Goal: Task Accomplishment & Management: Manage account settings

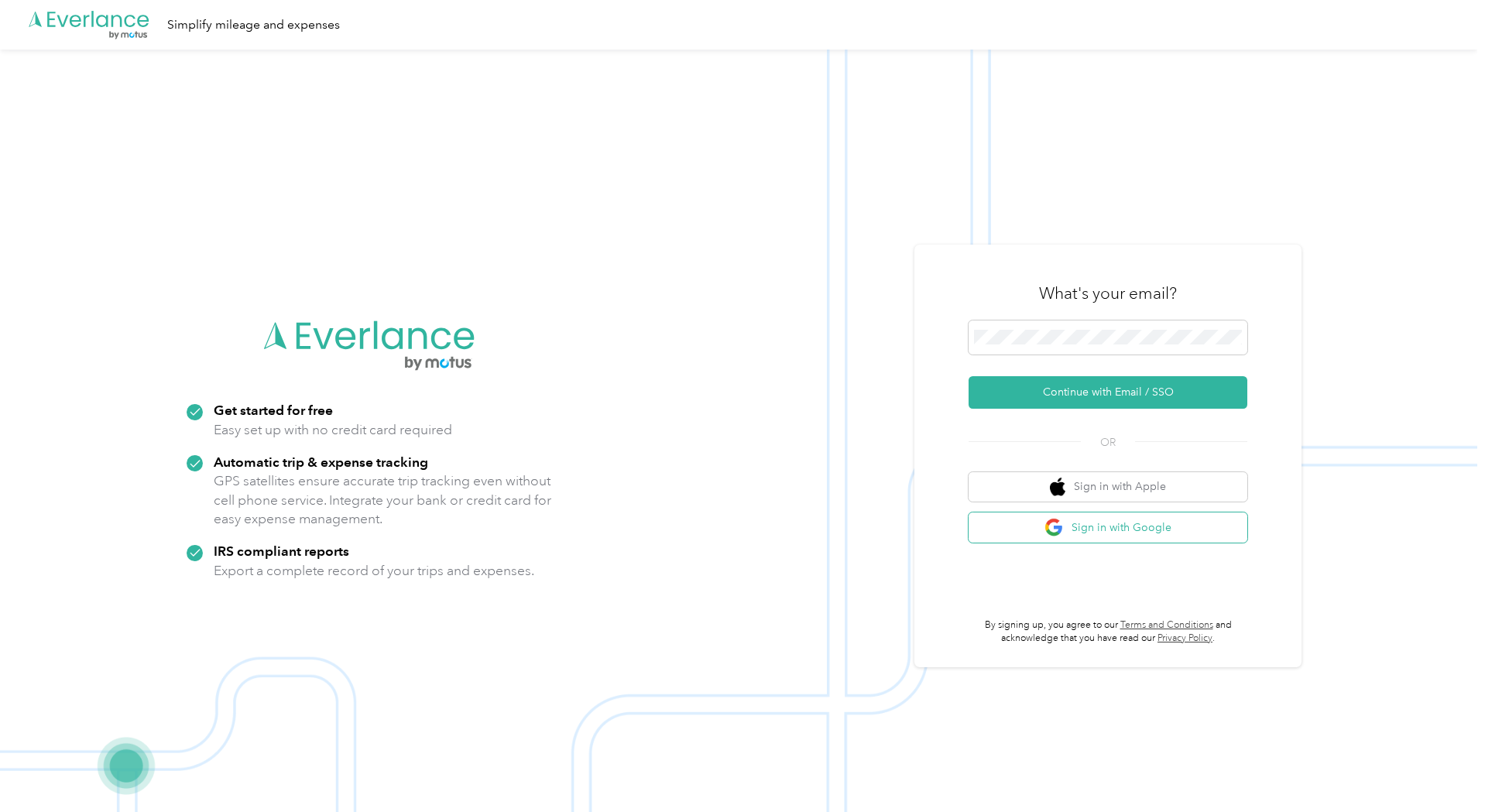
click at [1138, 530] on button "Sign in with Google" at bounding box center [1108, 527] width 279 height 30
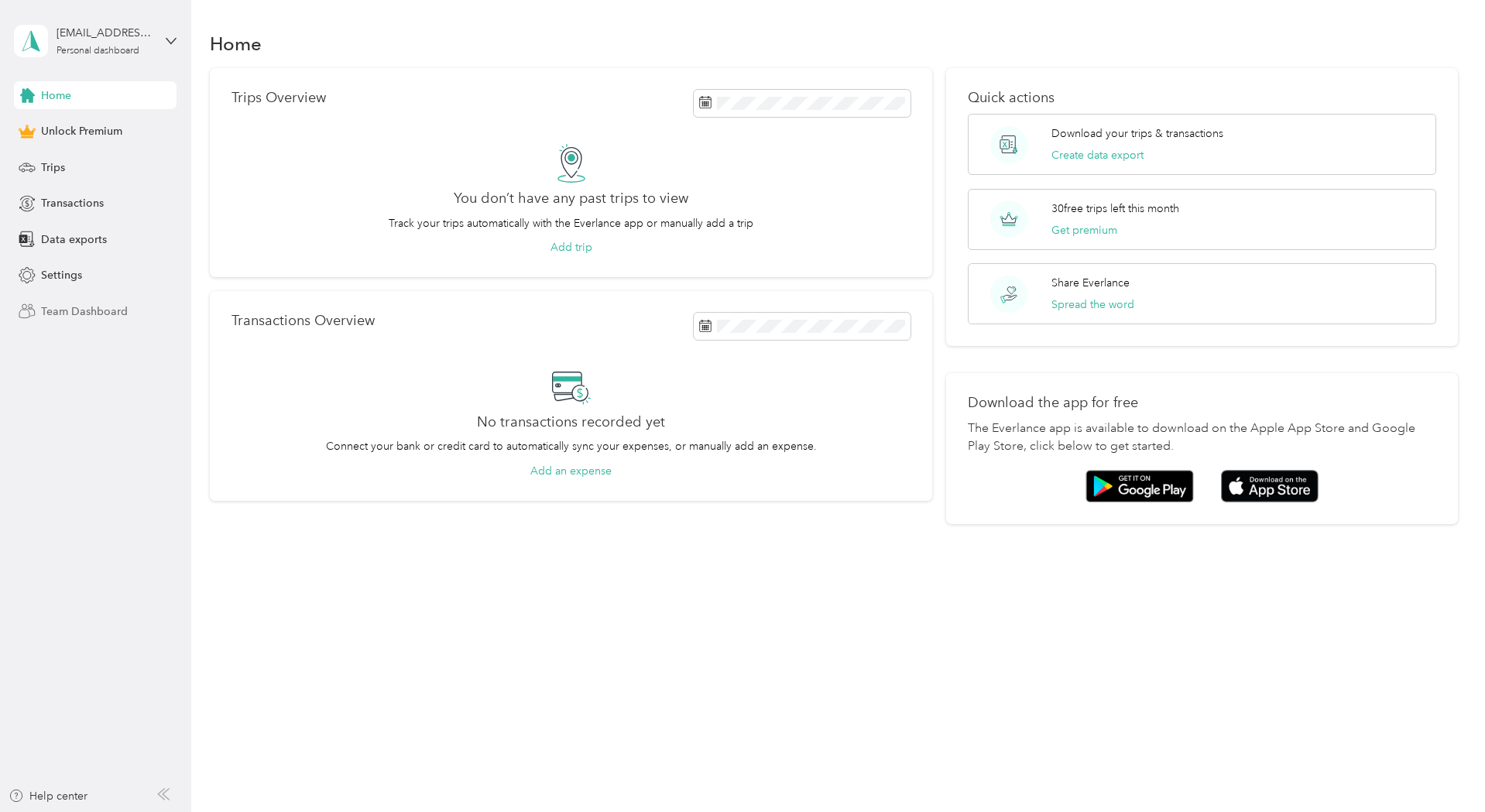
click at [70, 310] on span "Team Dashboard" at bounding box center [84, 312] width 87 height 16
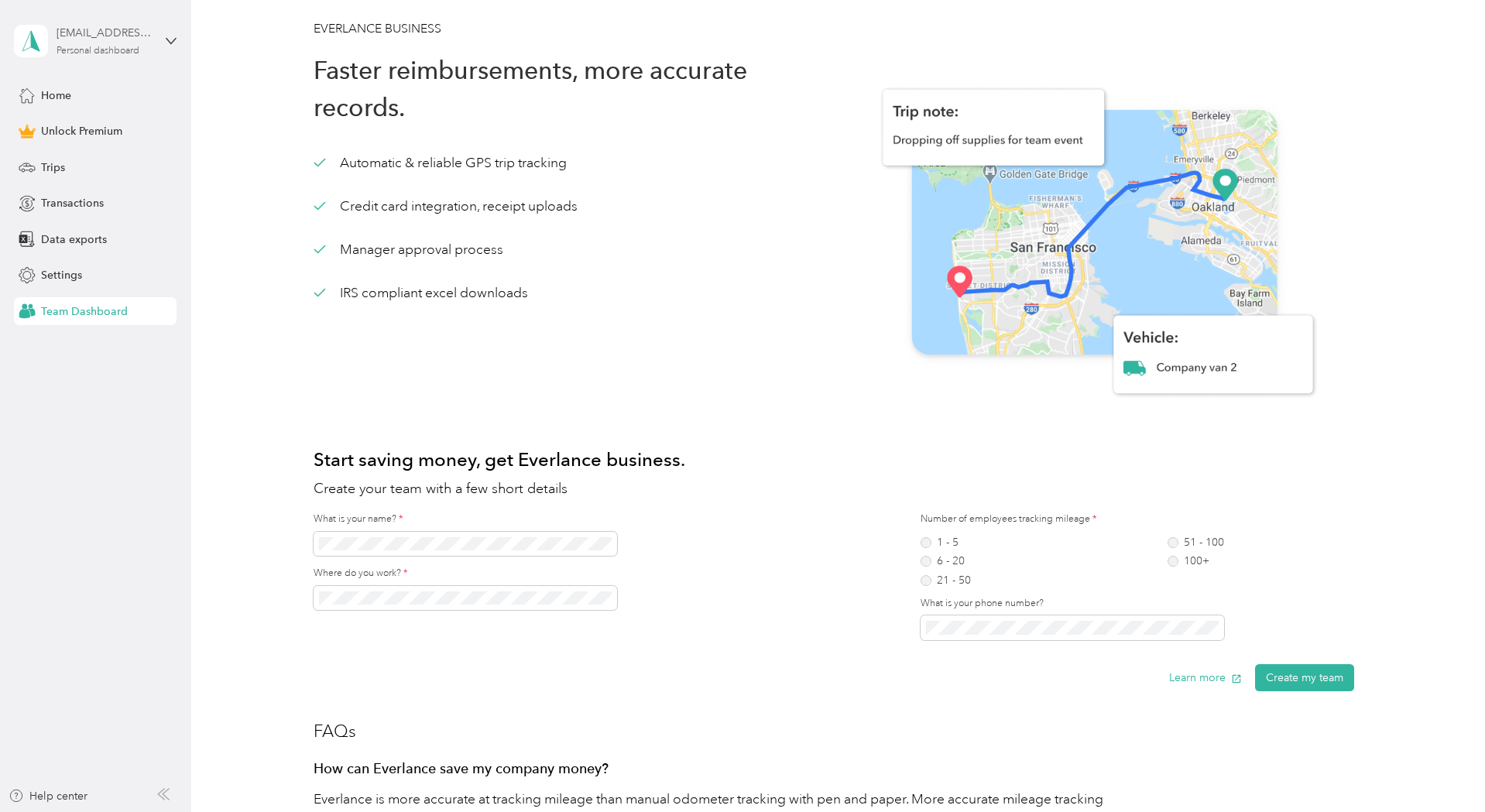
click at [86, 36] on div "[EMAIL_ADDRESS][DOMAIN_NAME]" at bounding box center [105, 33] width 97 height 16
drag, startPoint x: 742, startPoint y: 452, endPoint x: 726, endPoint y: 361, distance: 92.4
click at [742, 452] on h1 "Start saving money, get Everlance business." at bounding box center [834, 460] width 1041 height 38
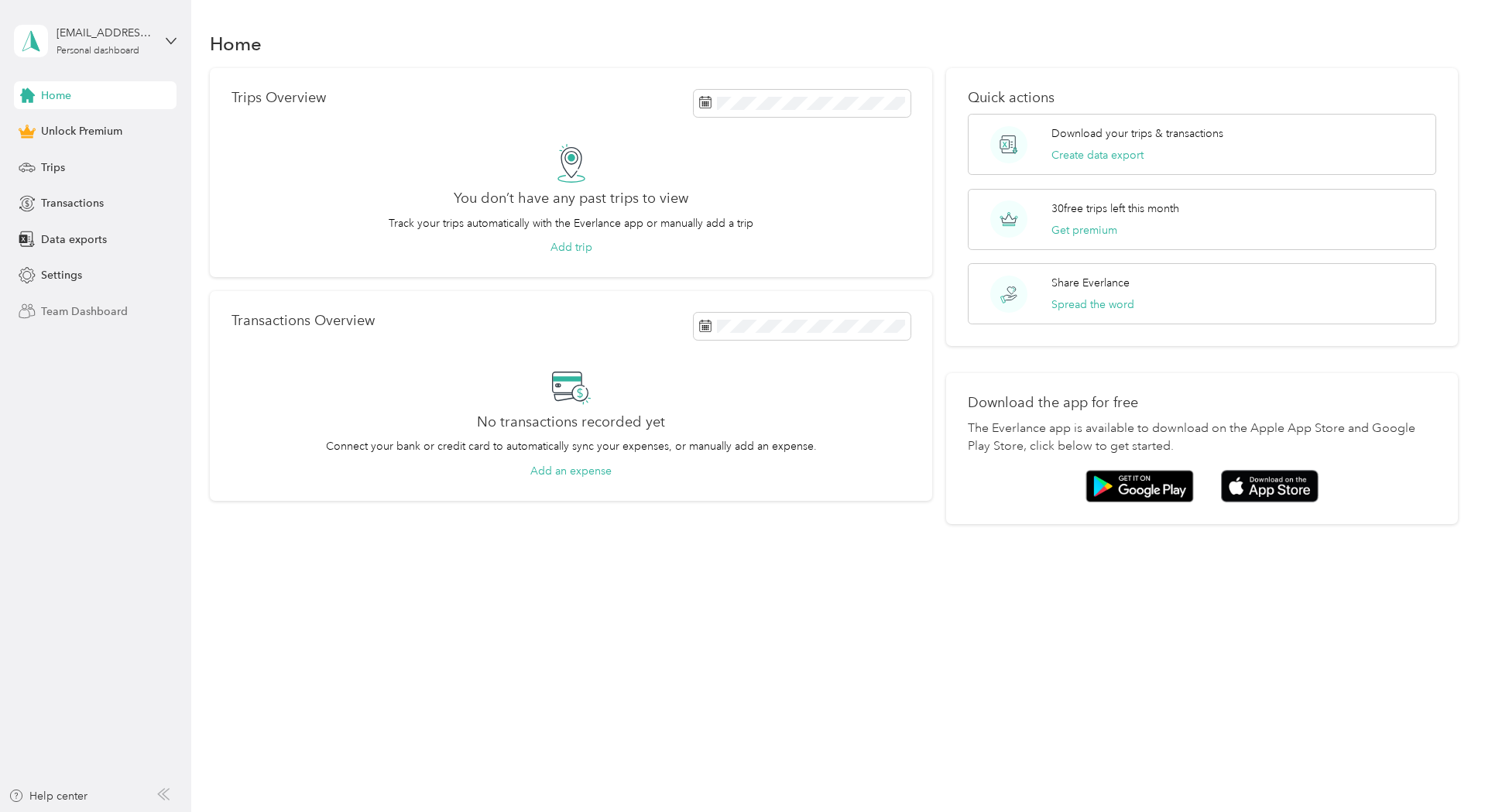
click at [68, 310] on span "Team Dashboard" at bounding box center [84, 312] width 87 height 16
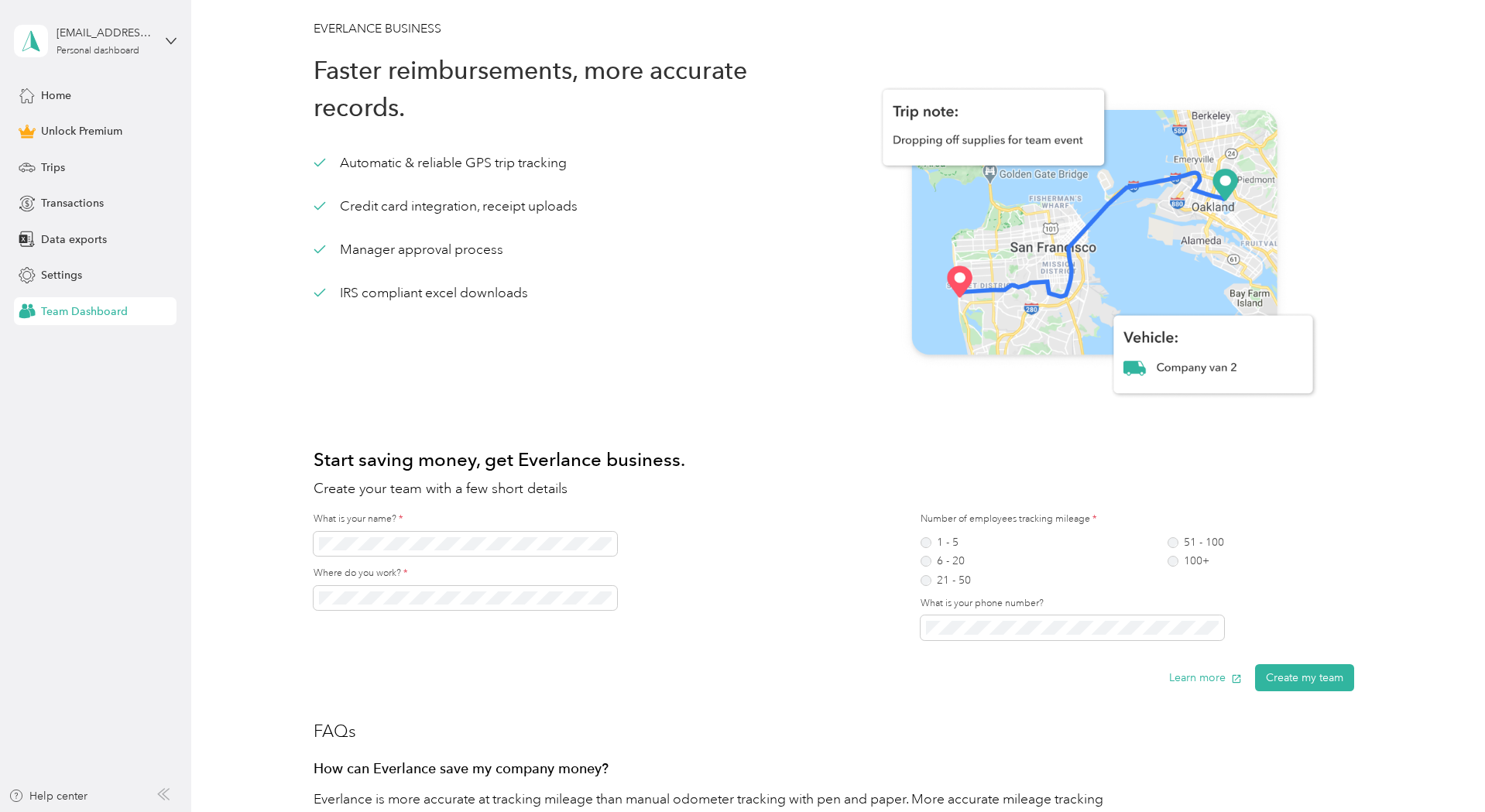
click at [161, 40] on div "[EMAIL_ADDRESS][DOMAIN_NAME] Personal dashboard" at bounding box center [94, 41] width 162 height 54
drag, startPoint x: 239, startPoint y: 218, endPoint x: 185, endPoint y: 192, distance: 59.9
click at [239, 217] on div "EVERLANCE BUSINESS Faster reimbursements, more accurate records. Automatic & re…" at bounding box center [834, 643] width 1248 height 1248
click at [46, 84] on div "Home" at bounding box center [94, 95] width 162 height 28
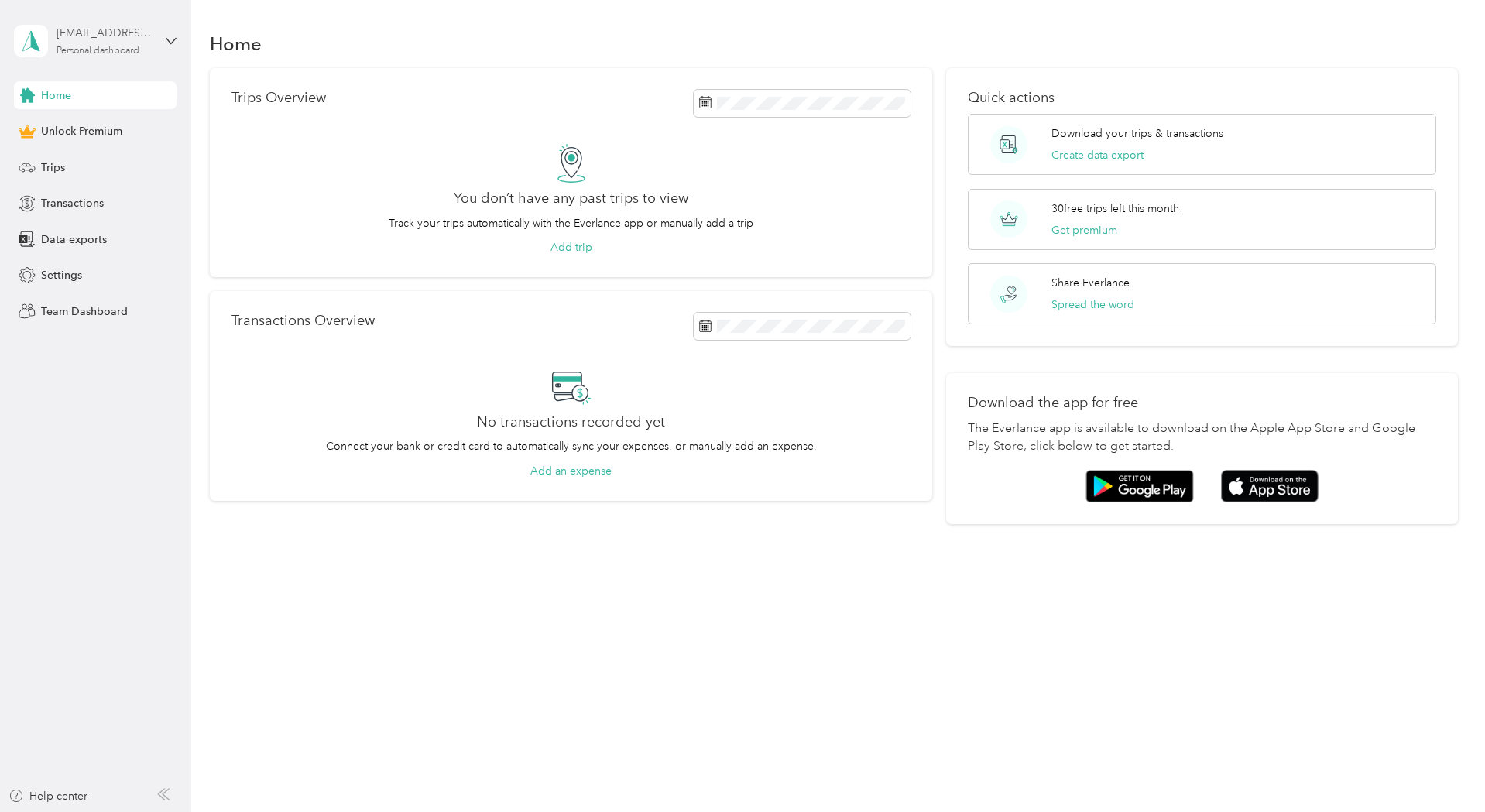
click at [124, 46] on div "Personal dashboard" at bounding box center [98, 51] width 83 height 10
click at [58, 119] on div "Log out" at bounding box center [58, 127] width 60 height 16
